Goal: Information Seeking & Learning: Learn about a topic

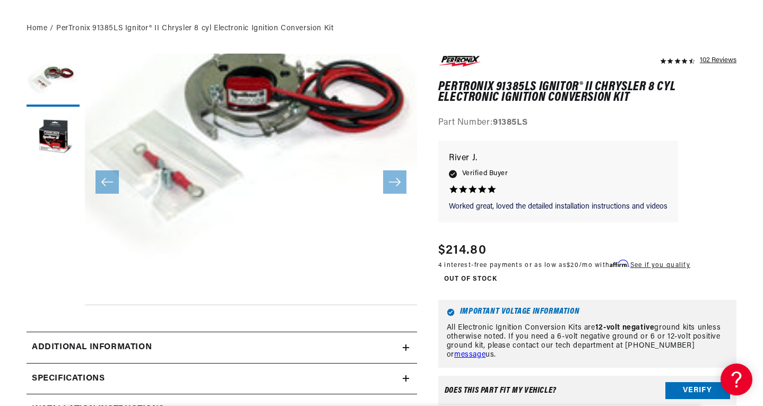
scroll to position [212, 0]
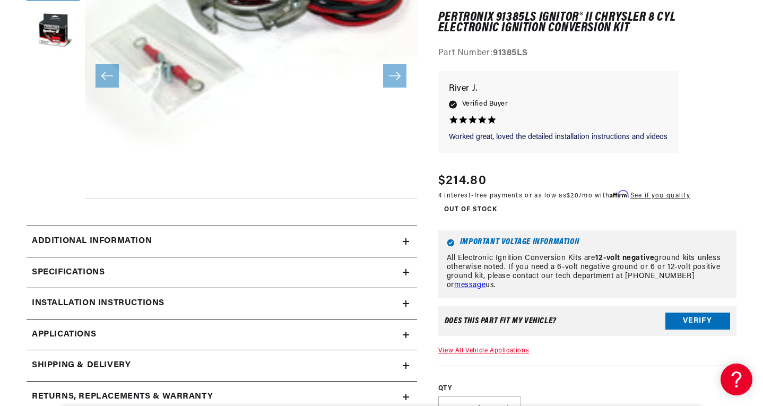
click at [406, 270] on icon at bounding box center [406, 272] width 0 height 6
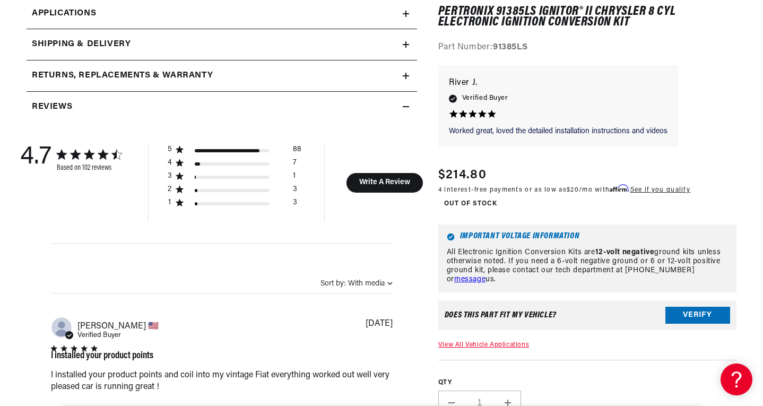
scroll to position [955, 0]
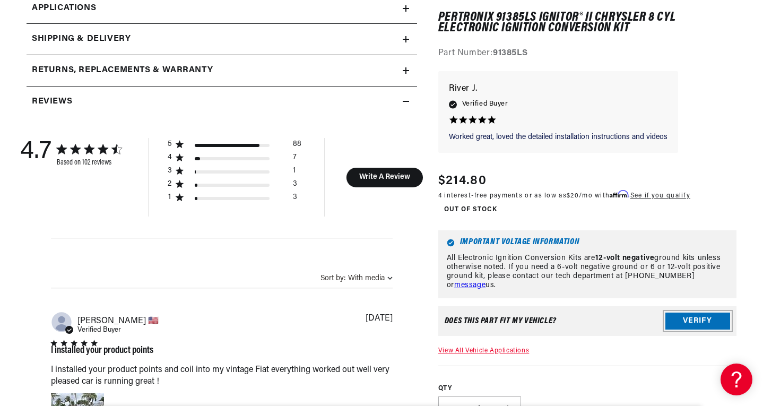
click at [687, 322] on button "Verify" at bounding box center [697, 321] width 65 height 17
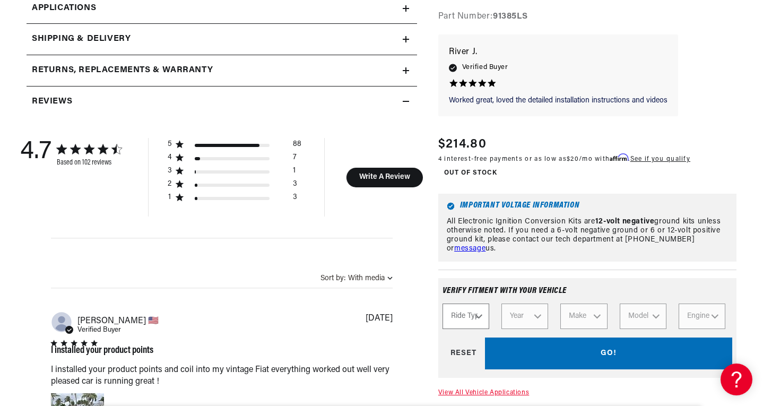
scroll to position [0, 0]
click at [482, 320] on select "Ride Type Automotive Agricultural Industrial Marine Motorcycle" at bounding box center [466, 316] width 47 height 25
select select "Automotive"
click at [443, 306] on select "Ride Type Automotive Agricultural Industrial Marine Motorcycle" at bounding box center [466, 316] width 47 height 25
select select "Automotive"
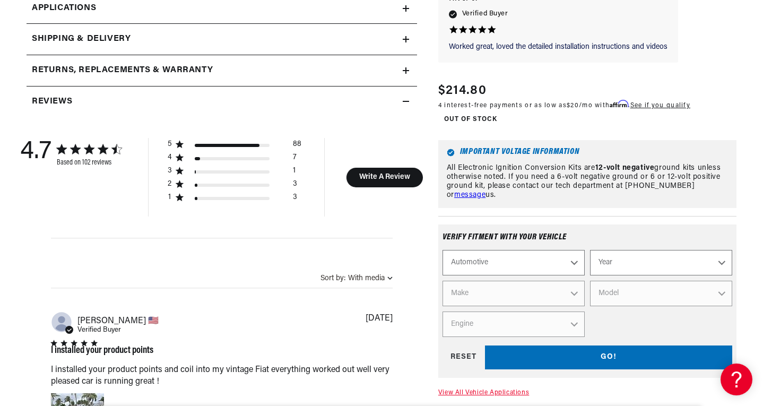
click at [634, 265] on select "Year 2026 2025 2024 2023 2022 2021 2020 2019 2018 2017 2016 2015 2014 2013 2012…" at bounding box center [661, 262] width 142 height 25
select select "1964"
click at [590, 253] on select "Year 2026 2025 2024 2023 2022 2021 2020 2019 2018 2017 2016 2015 2014 2013 2012…" at bounding box center [661, 262] width 142 height 25
select select "1964"
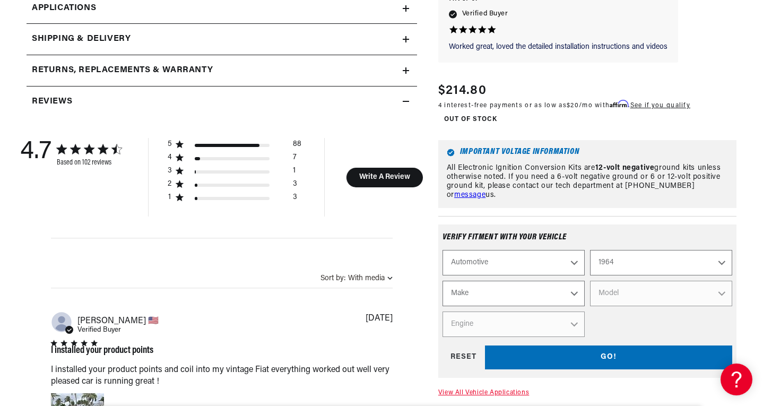
click at [564, 292] on select "Make American Motors Aston Martin Austin Austin Healey Bentley Buick Cadillac C…" at bounding box center [514, 293] width 142 height 25
select select "Chrysler"
click at [443, 283] on select "Make American Motors Aston Martin Austin Austin Healey Bentley Buick Cadillac C…" at bounding box center [514, 293] width 142 height 25
select select "Chrysler"
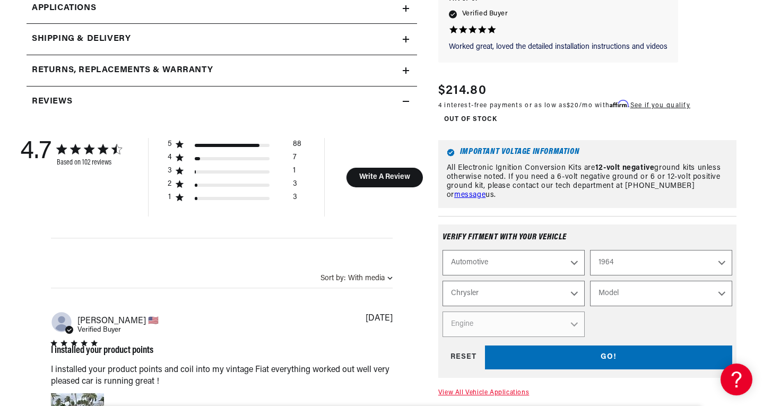
click at [629, 297] on select "Model 300 Imperial New Yorker Newport Town & Country" at bounding box center [661, 293] width 142 height 25
select select "300"
click at [590, 283] on select "Model 300 Imperial New Yorker Newport Town & Country" at bounding box center [661, 293] width 142 height 25
select select "300"
click at [560, 330] on select "Engine 7.0L 7.2L 383cid / 6.3L 413cid / 6.8L" at bounding box center [514, 324] width 142 height 25
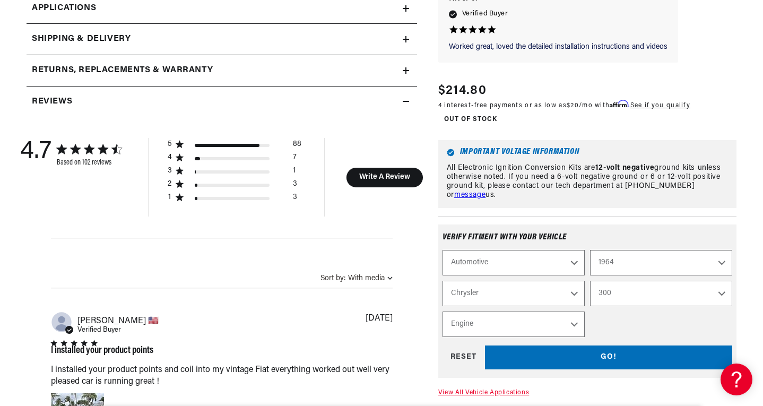
select select "383cid-6.3L"
click at [443, 314] on select "Engine 7.0L 7.2L 383cid / 6.3L 413cid / 6.8L" at bounding box center [514, 324] width 142 height 25
select select "Engine"
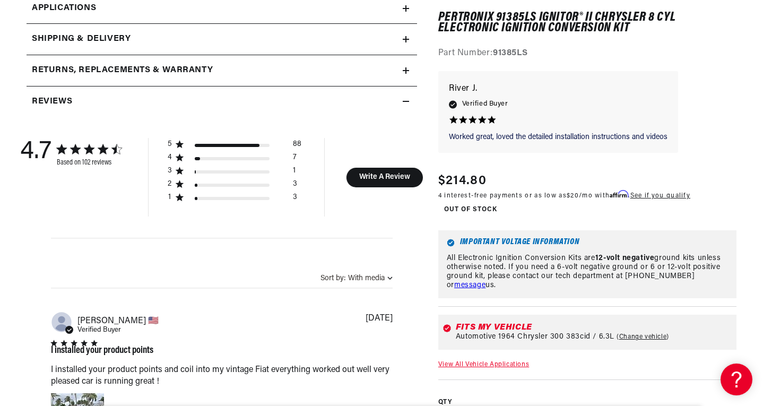
scroll to position [0, 322]
drag, startPoint x: 536, startPoint y: 51, endPoint x: 497, endPoint y: 52, distance: 39.3
click at [497, 52] on div "Part Number: 91385LS" at bounding box center [587, 54] width 298 height 14
copy strong "91385LS"
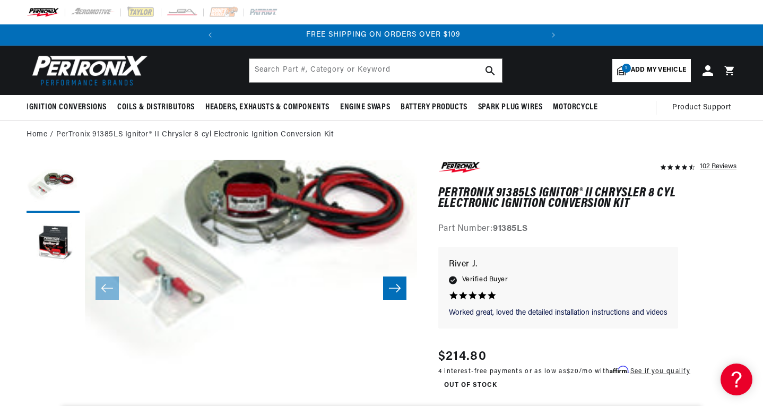
scroll to position [0, 322]
drag, startPoint x: 535, startPoint y: 188, endPoint x: 440, endPoint y: 191, distance: 95.0
click at [440, 191] on h1 "PerTronix 91385LS Ignitor® II Chrysler 8 cyl Electronic Ignition Conversion Kit" at bounding box center [587, 199] width 298 height 22
copy h1 "PerTronix 91385LS"
click at [645, 67] on span "Add my vehicle" at bounding box center [658, 70] width 55 height 10
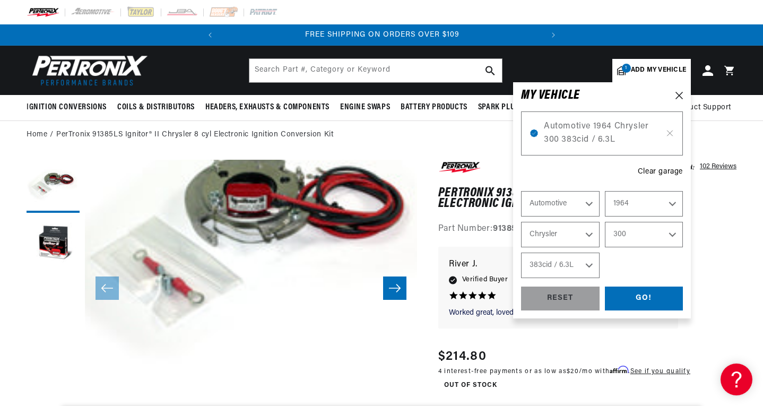
select select "Year"
select select "Make"
select select "Model"
select select "Engine"
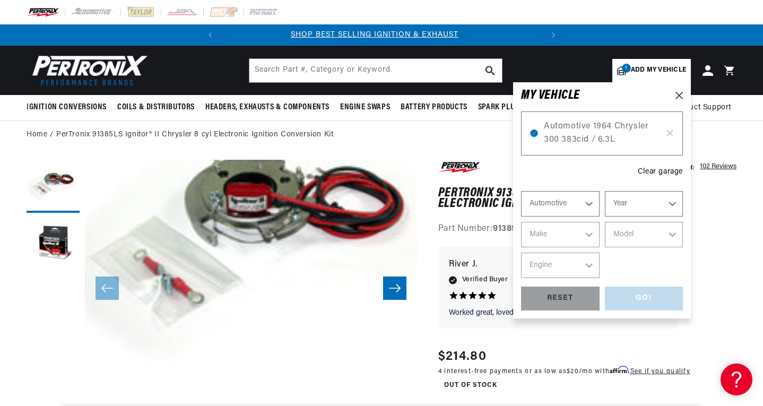
scroll to position [0, 0]
click at [594, 171] on div "Automotive 1964 Chrysler 300 383cid / 6.3L Clear garage Automotive Agricultural…" at bounding box center [602, 206] width 162 height 210
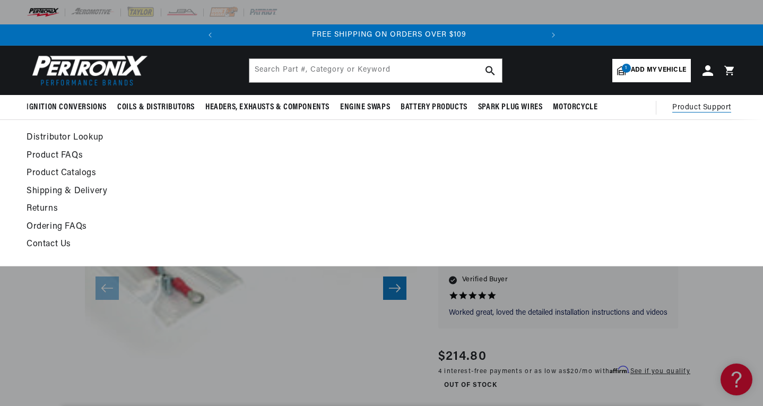
scroll to position [0, 322]
click at [58, 244] on link "Contact Us" at bounding box center [286, 244] width 518 height 15
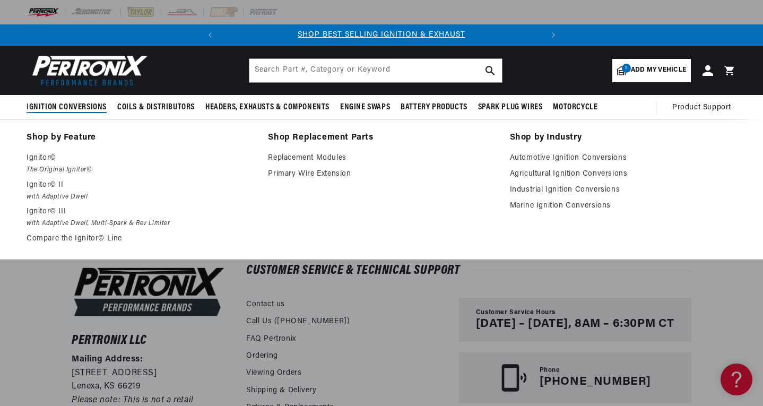
click at [86, 105] on span "Ignition Conversions" at bounding box center [67, 107] width 80 height 11
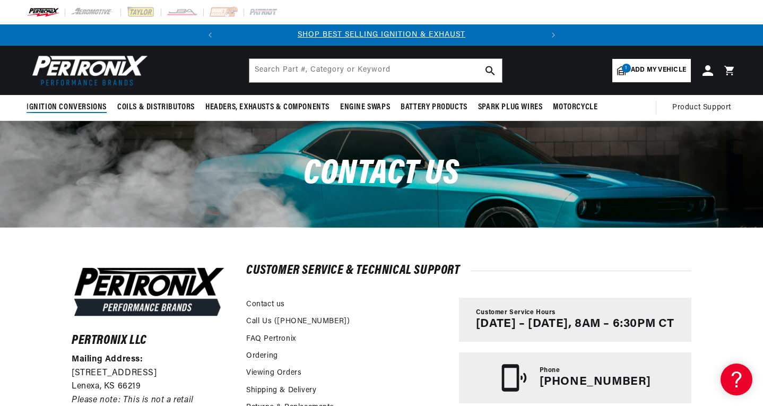
click at [86, 105] on span "Ignition Conversions" at bounding box center [67, 107] width 80 height 11
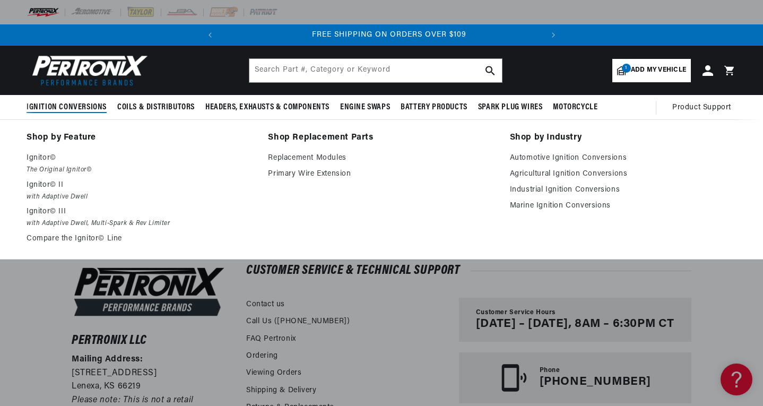
scroll to position [0, 322]
click at [86, 105] on span "Ignition Conversions" at bounding box center [67, 107] width 80 height 11
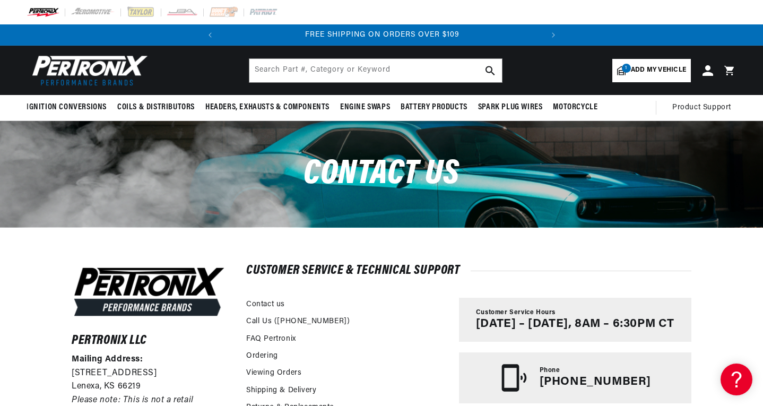
click at [645, 71] on span "Add my vehicle" at bounding box center [658, 70] width 55 height 10
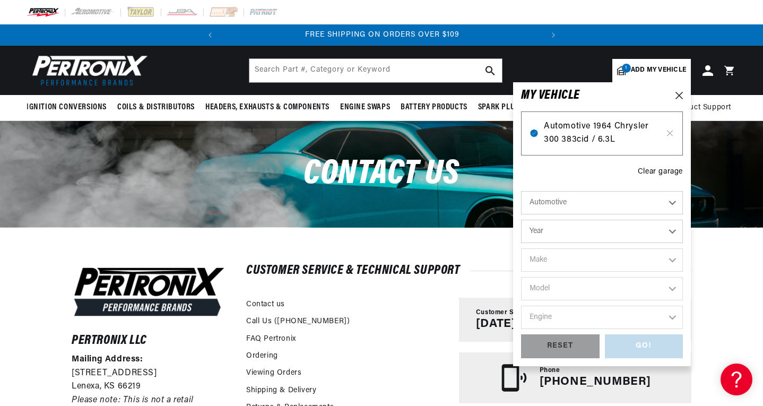
click at [617, 126] on span "Automotive 1964 Chrysler 300 383cid / 6.3L" at bounding box center [602, 133] width 116 height 27
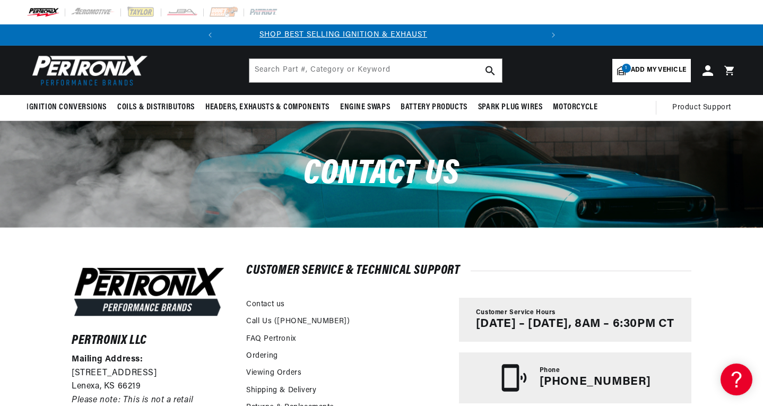
scroll to position [0, 4]
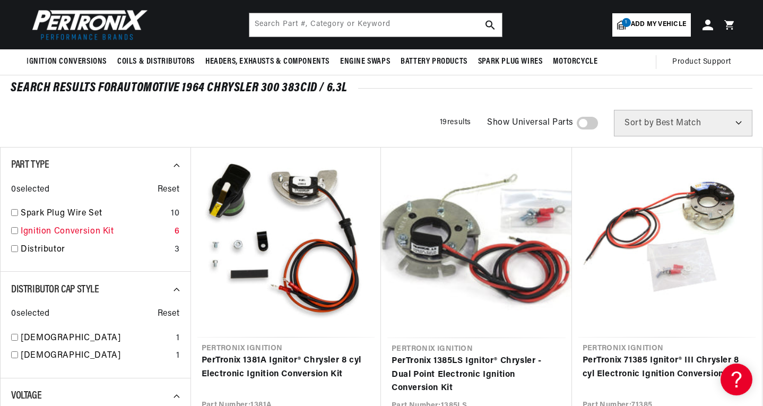
click at [16, 230] on input "checkbox" at bounding box center [14, 230] width 7 height 7
checkbox input "true"
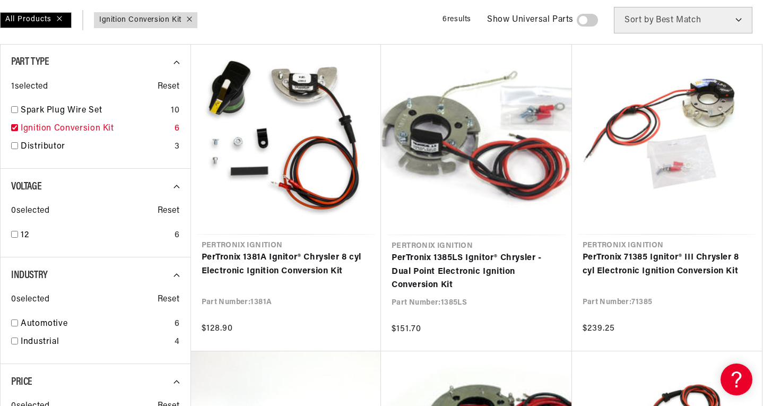
scroll to position [159, 0]
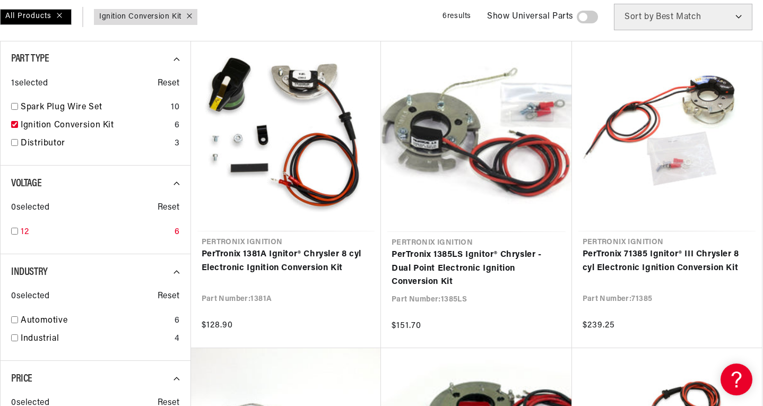
click at [14, 231] on input "checkbox" at bounding box center [14, 231] width 7 height 7
checkbox input "true"
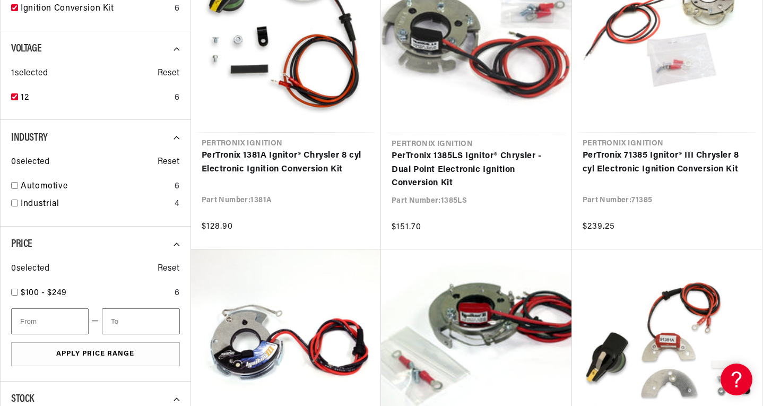
scroll to position [265, 0]
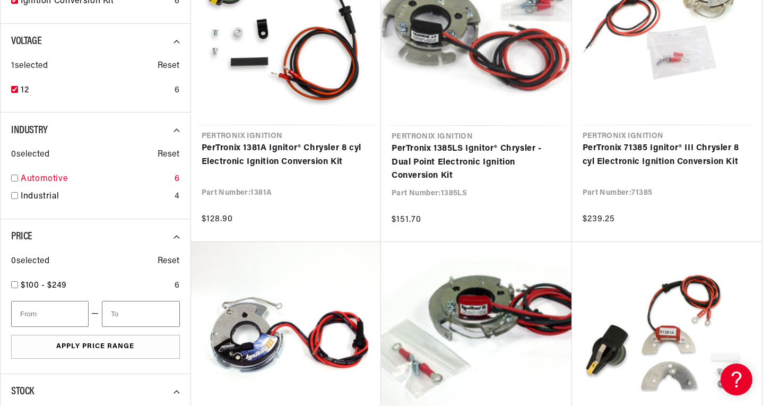
click at [16, 178] on input "checkbox" at bounding box center [14, 178] width 7 height 7
checkbox input "true"
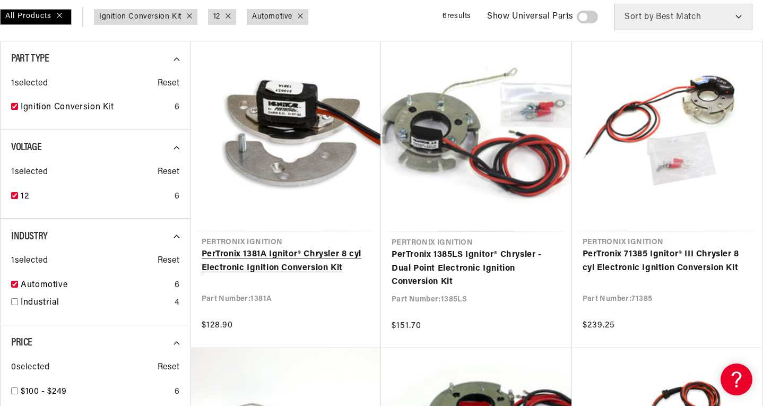
click at [276, 265] on link "PerTronix 1381A Ignitor® Chrysler 8 cyl Electronic Ignition Conversion Kit" at bounding box center [286, 261] width 169 height 27
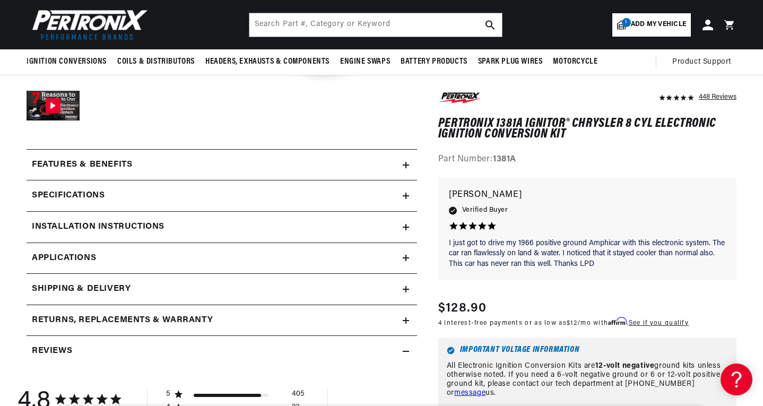
scroll to position [0, 322]
click at [405, 262] on link "Applications" at bounding box center [222, 258] width 391 height 31
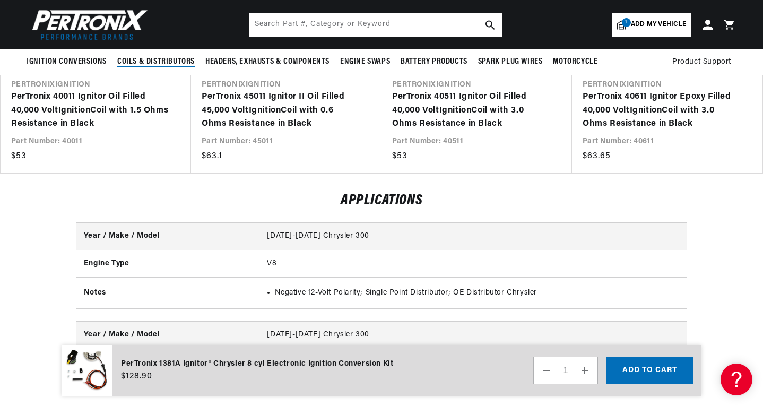
scroll to position [0, 322]
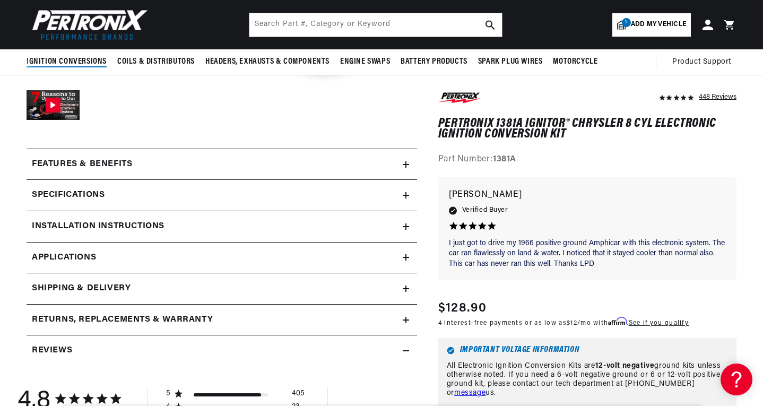
scroll to position [371, 0]
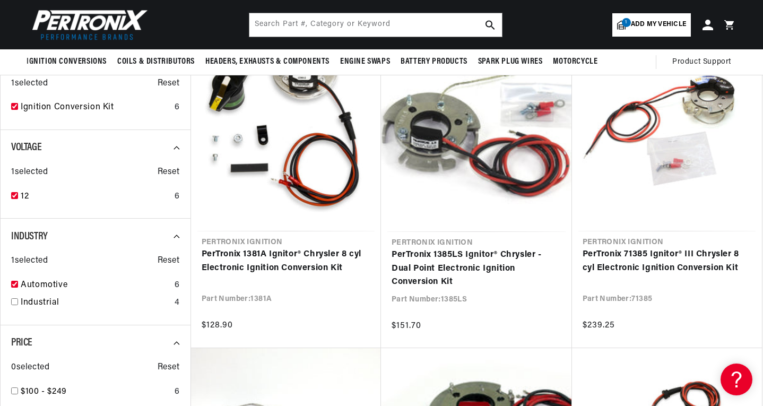
scroll to position [0, 322]
click at [326, 25] on input "text" at bounding box center [375, 24] width 253 height 23
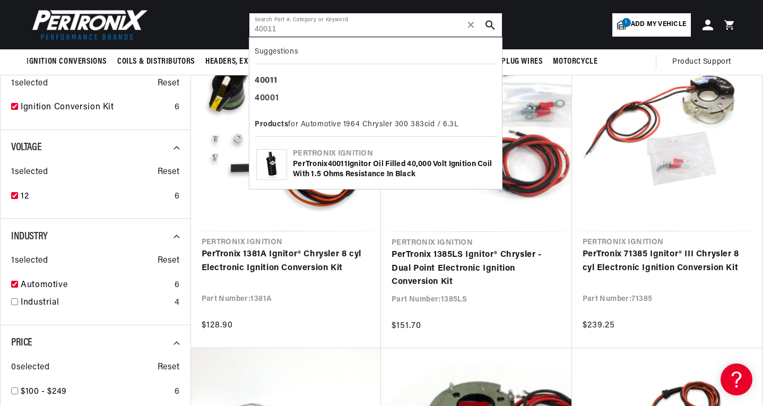
scroll to position [0, 48]
type input "40011"
